Goal: Information Seeking & Learning: Understand process/instructions

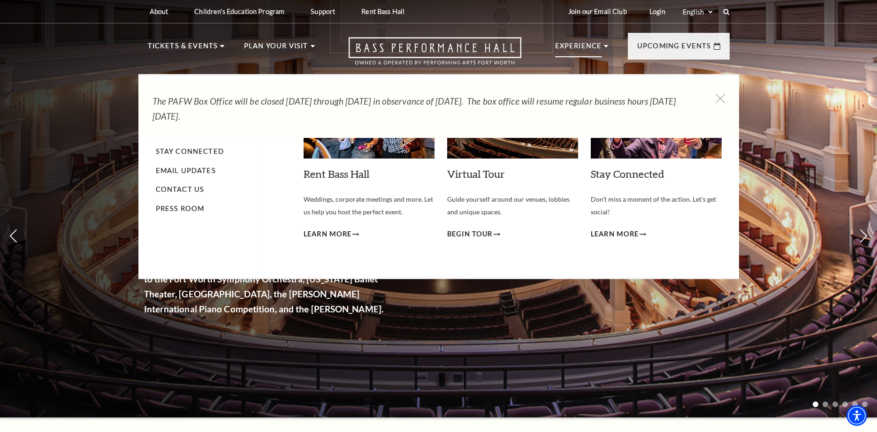
click at [578, 44] on p "Experience" at bounding box center [578, 48] width 47 height 17
click at [602, 45] on li "Experience Tours Volunteers Careers Stay Connected Email Updates Contact Us Pre…" at bounding box center [582, 55] width 54 height 31
click at [584, 45] on p "Experience" at bounding box center [578, 48] width 47 height 17
click at [586, 47] on p "Experience" at bounding box center [578, 48] width 47 height 17
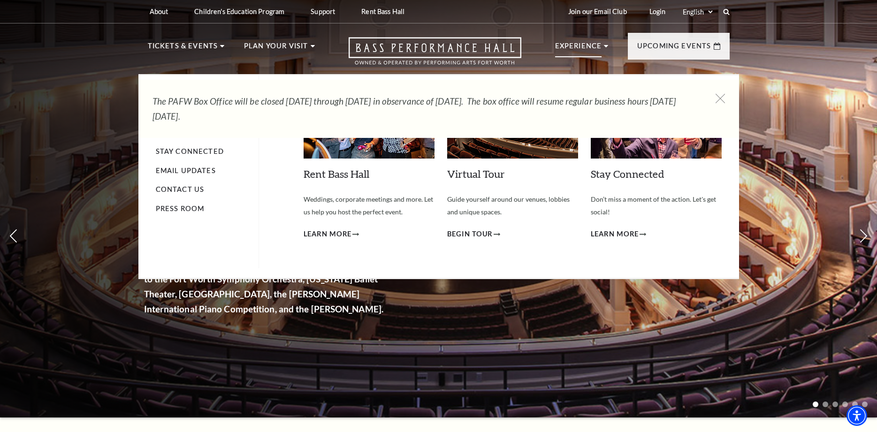
click at [592, 44] on p "Experience" at bounding box center [578, 48] width 47 height 17
click at [605, 46] on use at bounding box center [606, 46] width 4 height 2
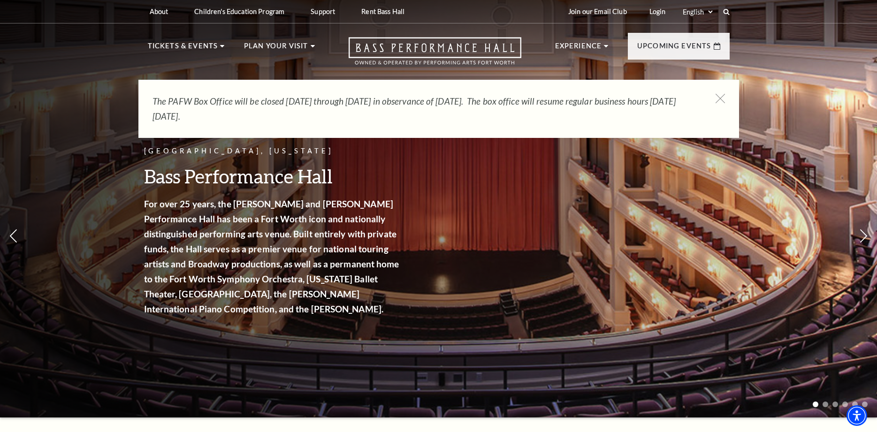
click at [11, 229] on div "Fort Worth, Texas Bass Performance Hall For over 25 years, the Nancy Lee and Pe…" at bounding box center [438, 205] width 877 height 423
click at [11, 235] on use at bounding box center [13, 236] width 8 height 16
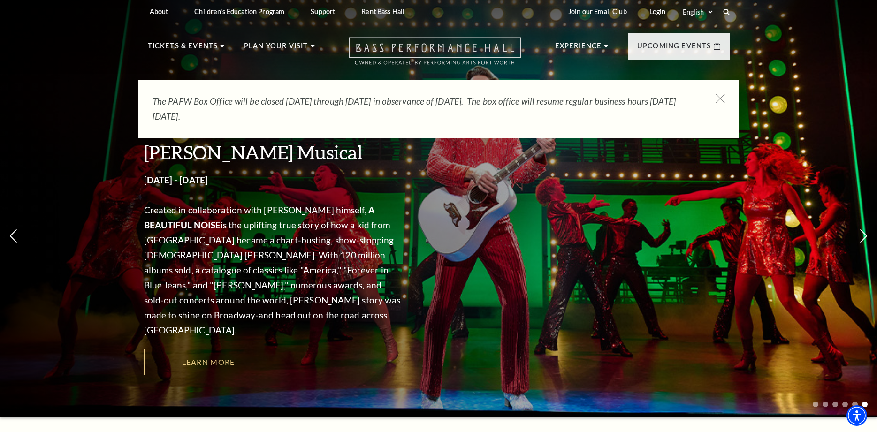
click at [455, 47] on icon "Open this option" at bounding box center [435, 51] width 173 height 28
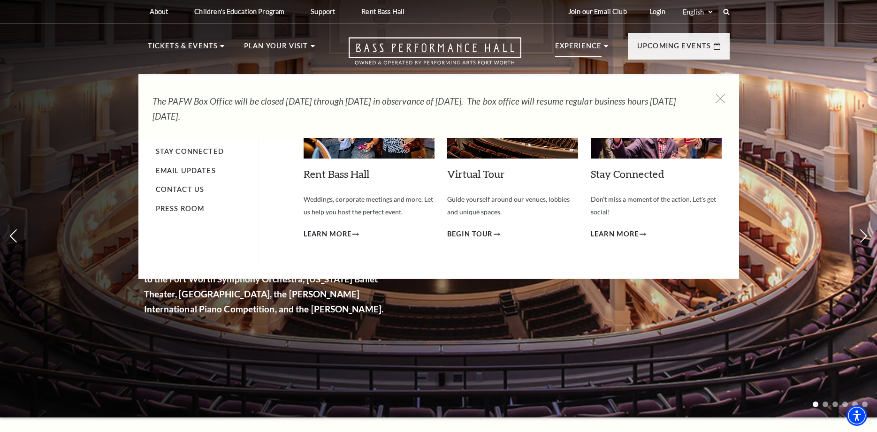
click at [600, 44] on p "Experience" at bounding box center [578, 48] width 47 height 17
click at [605, 44] on li "Experience Tours Volunteers Careers Stay Connected Email Updates Contact Us Pre…" at bounding box center [582, 55] width 54 height 31
click at [590, 47] on p "Experience" at bounding box center [578, 48] width 47 height 17
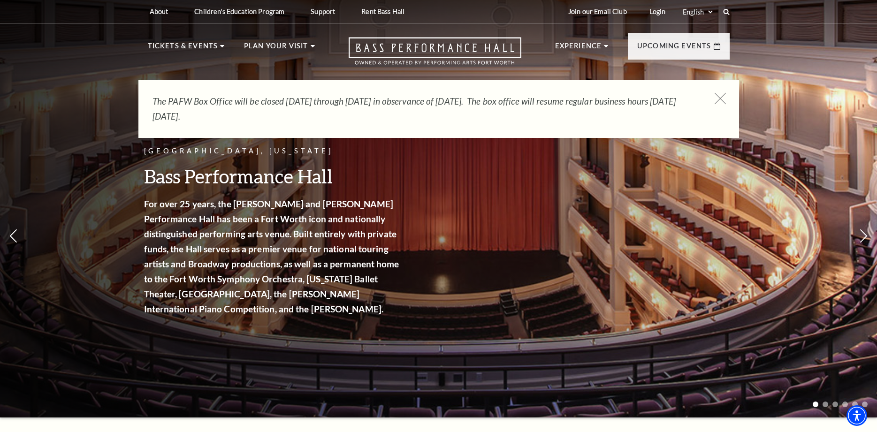
click at [720, 100] on icon at bounding box center [720, 99] width 12 height 12
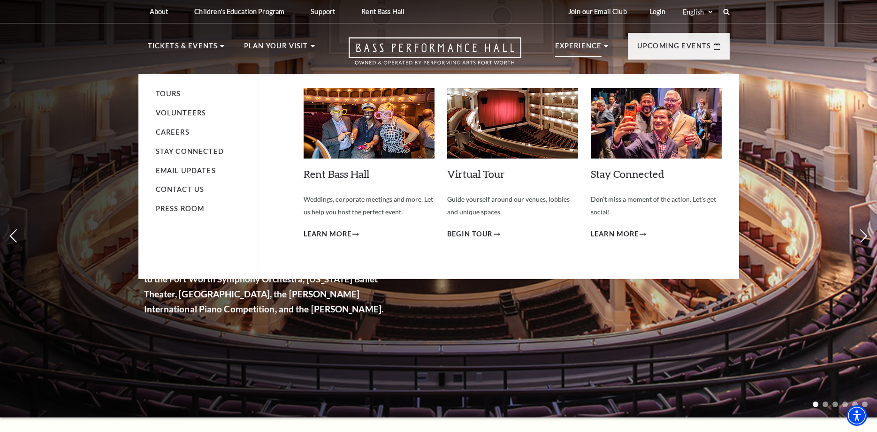
click at [183, 109] on li "Volunteers" at bounding box center [202, 113] width 93 height 12
click at [181, 109] on link "Volunteers" at bounding box center [181, 113] width 51 height 8
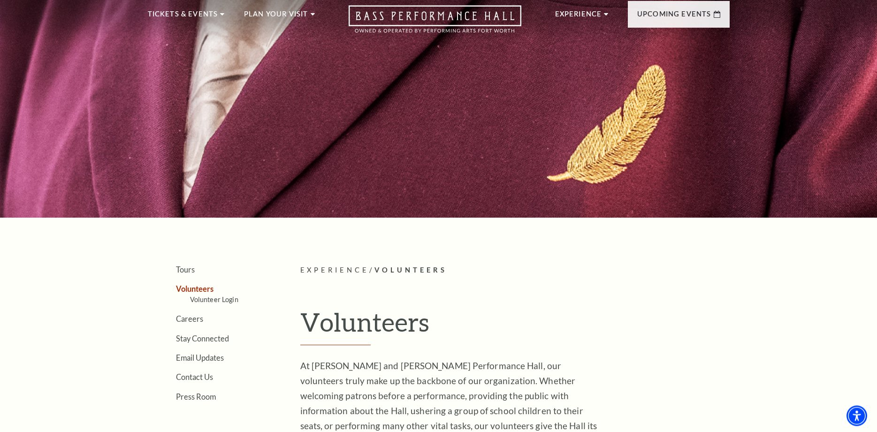
scroll to position [48, 0]
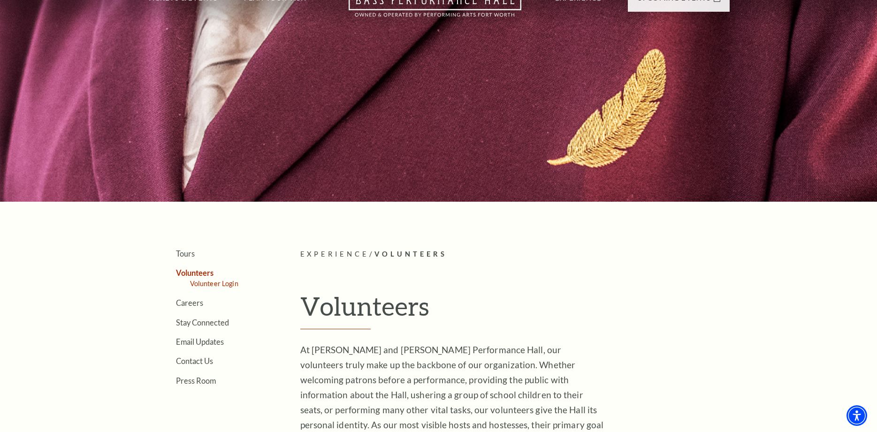
click at [223, 281] on link "Volunteer Login" at bounding box center [214, 284] width 48 height 8
